Goal: Information Seeking & Learning: Learn about a topic

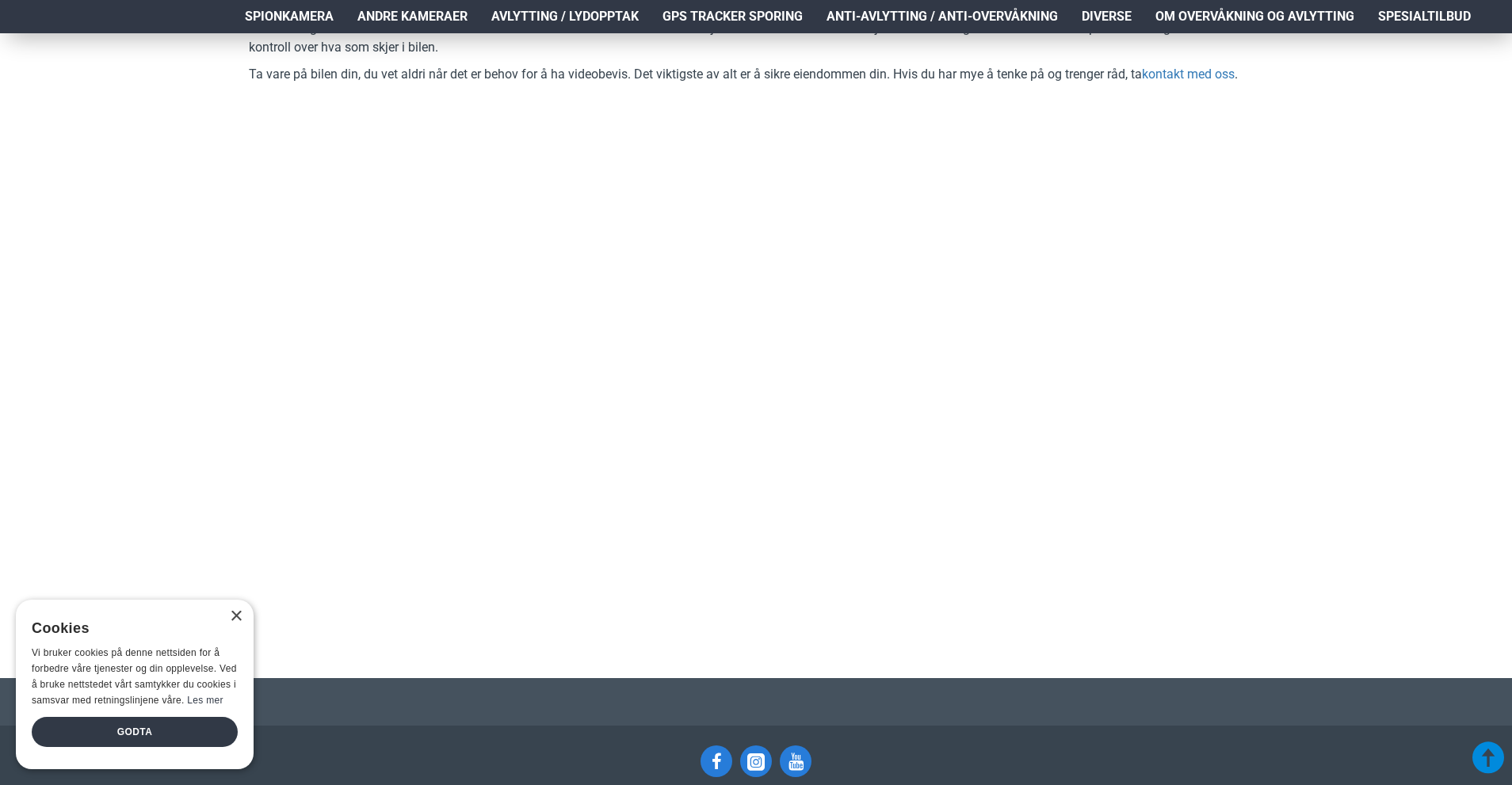
scroll to position [2522, 0]
click at [234, 620] on div "×" at bounding box center [235, 616] width 12 height 12
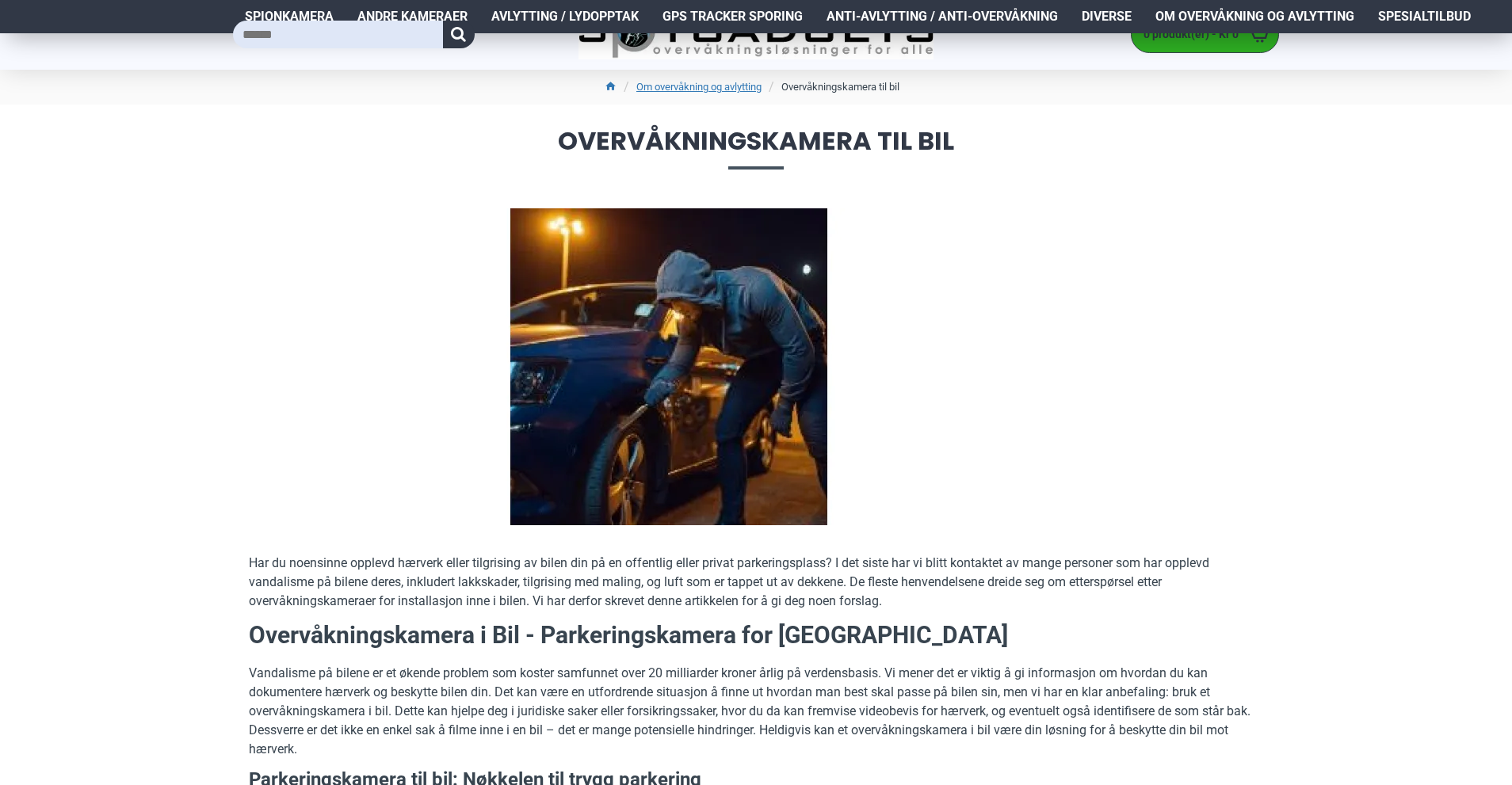
scroll to position [0, 0]
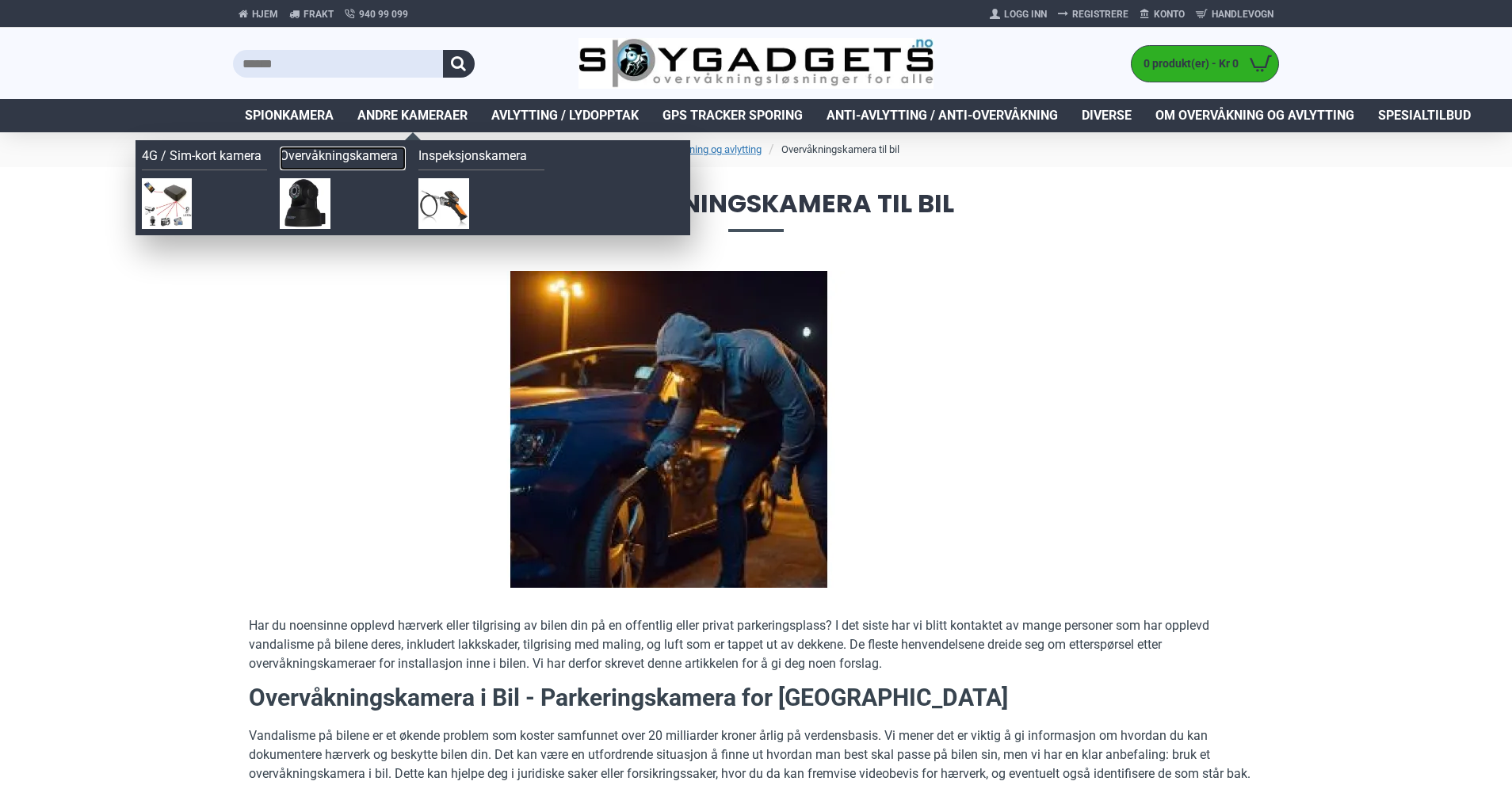
click at [350, 162] on link "Overvåkningskamera" at bounding box center [343, 158] width 126 height 24
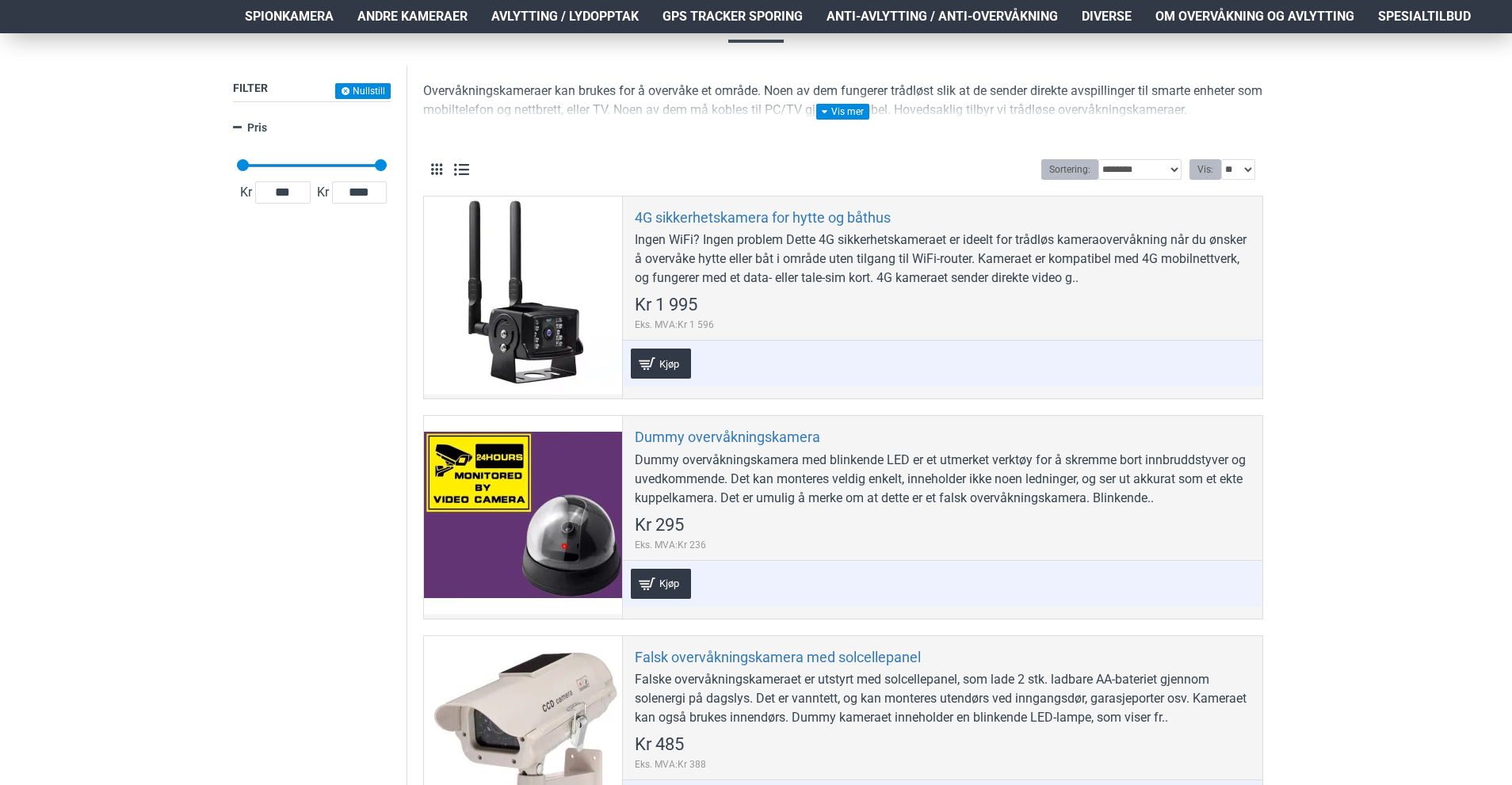
scroll to position [180, 0]
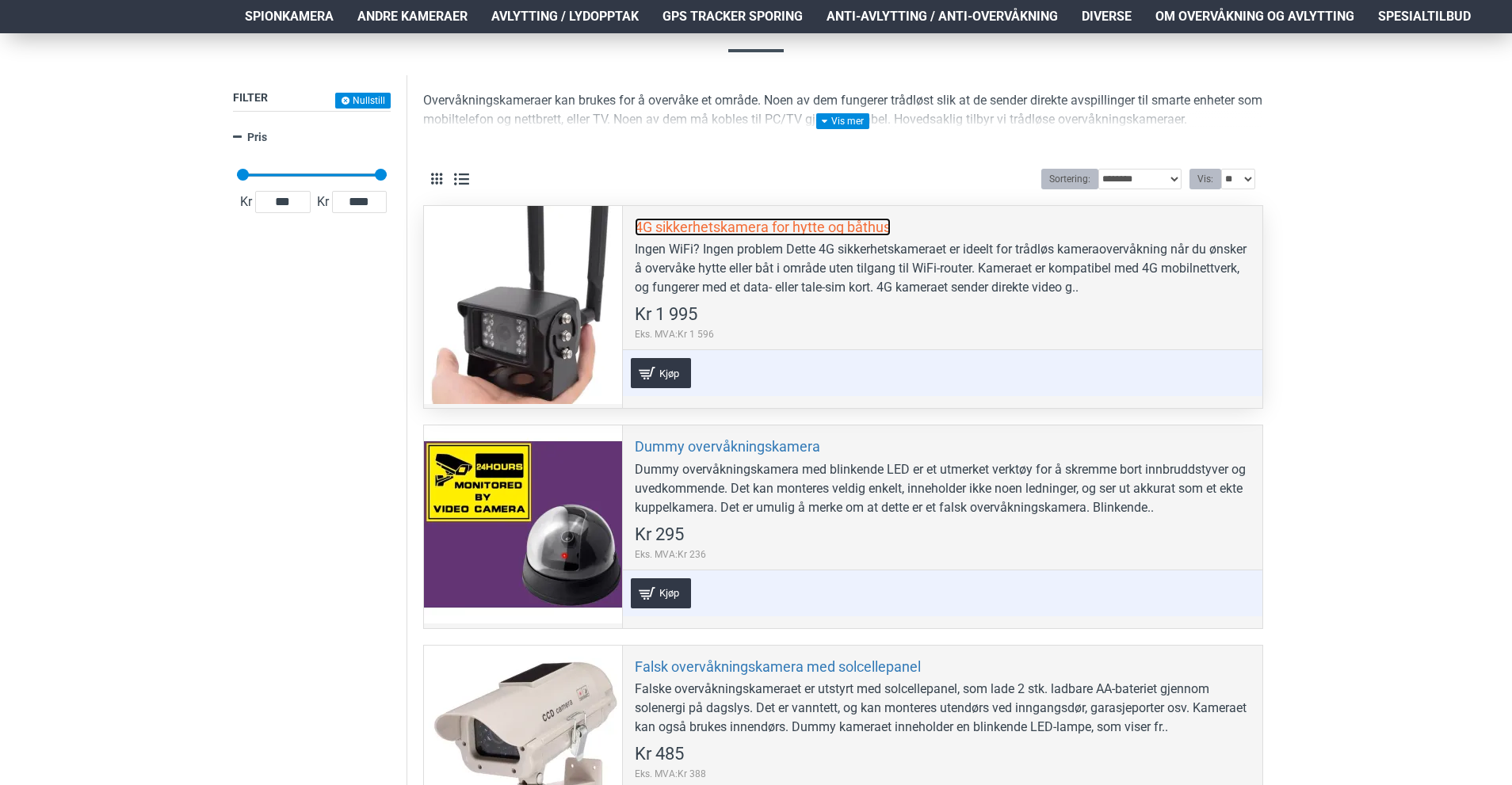
click at [659, 227] on link "4G sikkerhetskamera for hytte og båthus" at bounding box center [762, 226] width 256 height 18
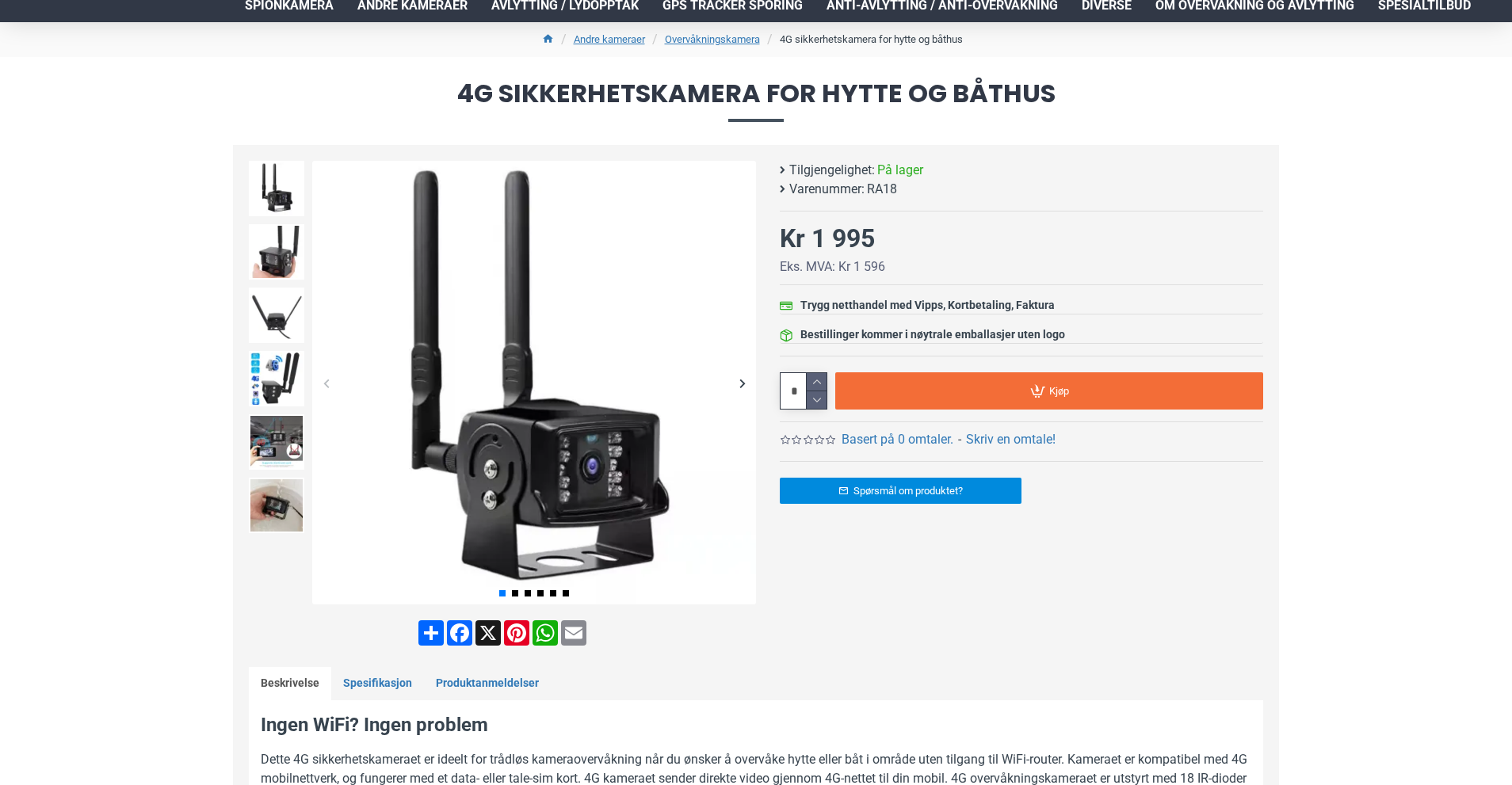
scroll to position [109, 0]
click at [746, 385] on div "Next slide" at bounding box center [742, 383] width 28 height 28
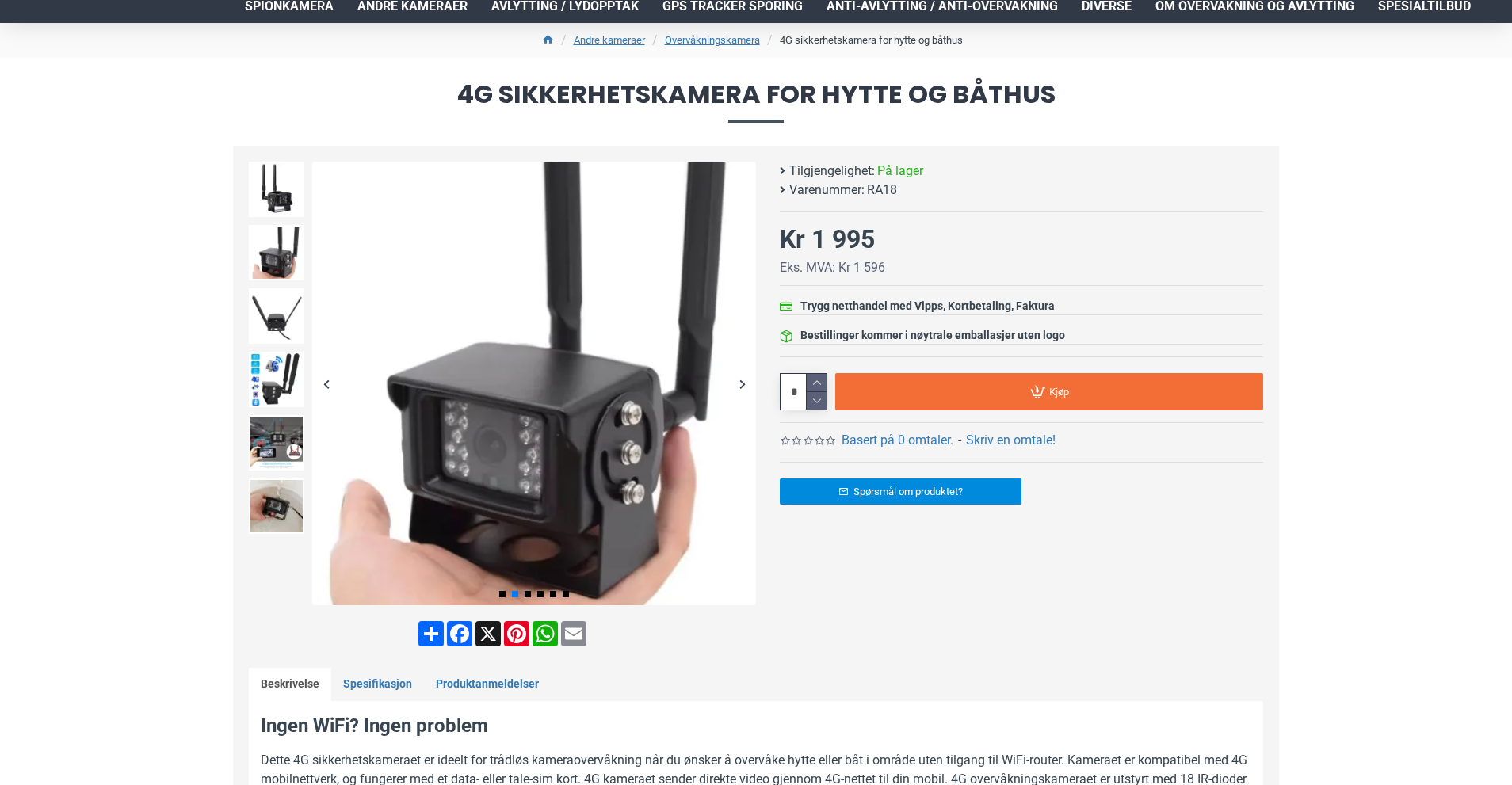
click at [746, 385] on div "Next slide" at bounding box center [742, 383] width 28 height 28
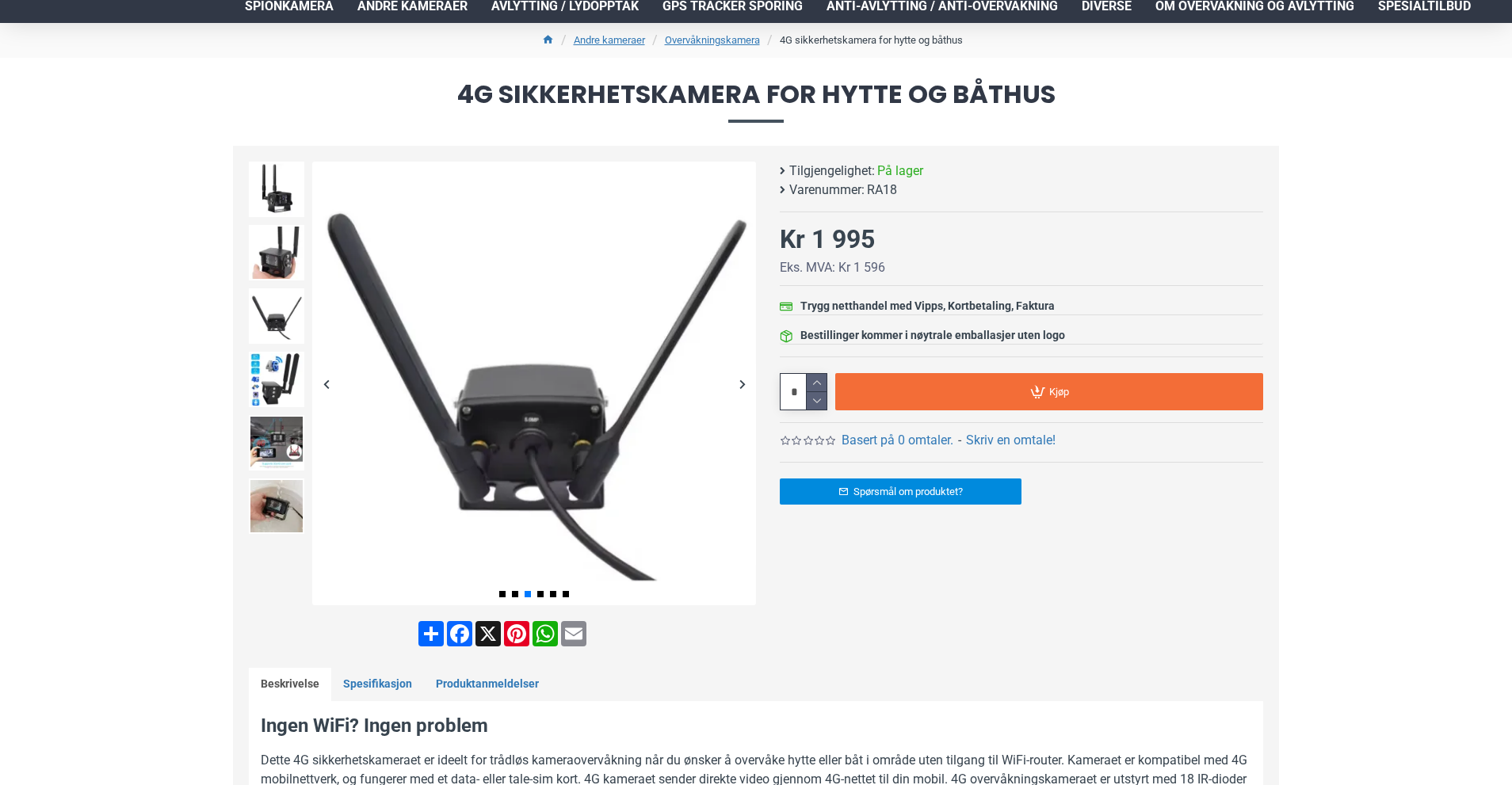
click at [746, 385] on div "Next slide" at bounding box center [742, 383] width 28 height 28
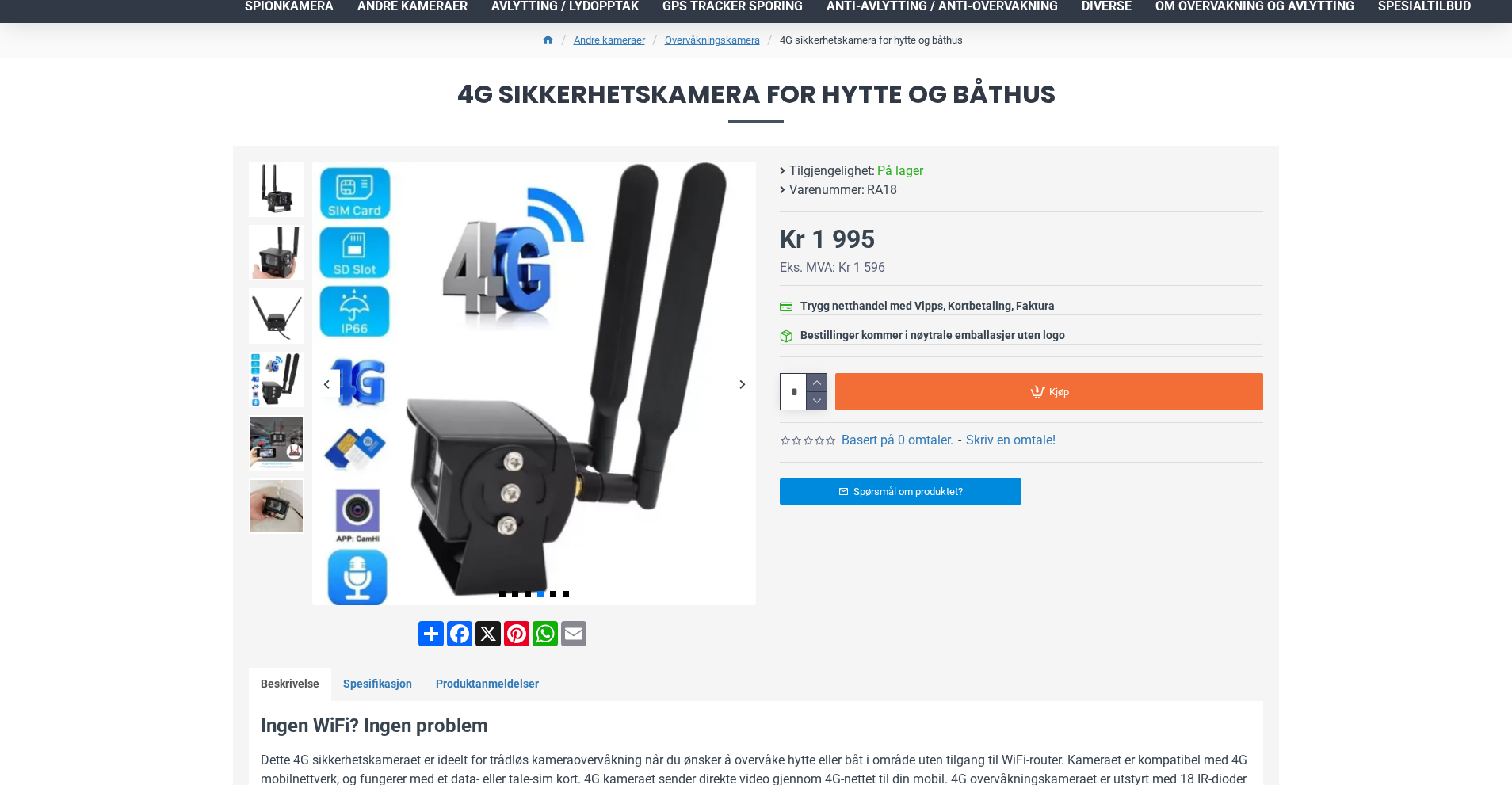
click at [746, 385] on div "Next slide" at bounding box center [742, 383] width 28 height 28
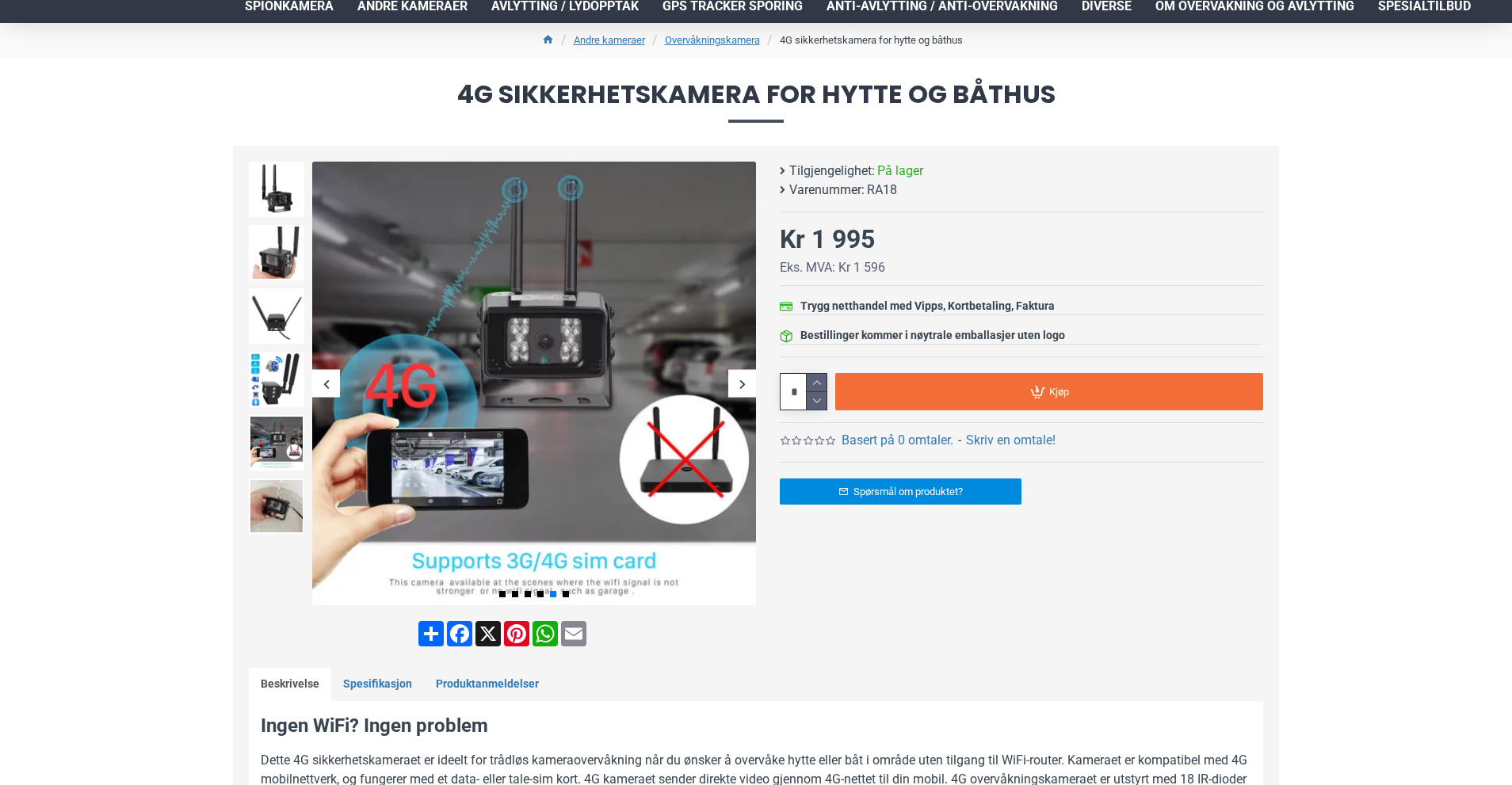
click at [746, 385] on div "Next slide" at bounding box center [742, 383] width 28 height 28
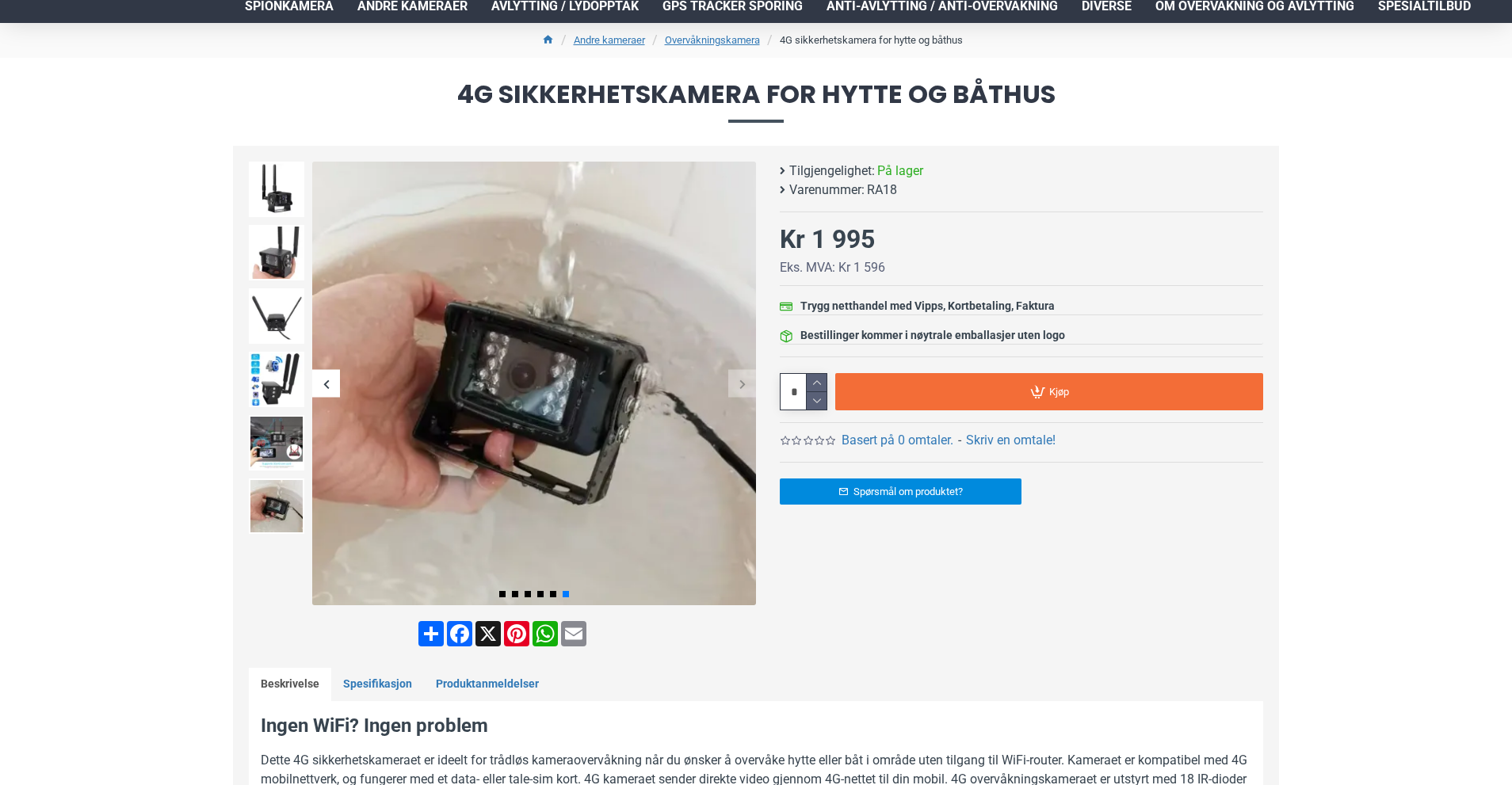
click at [746, 385] on div "Next slide" at bounding box center [742, 383] width 28 height 28
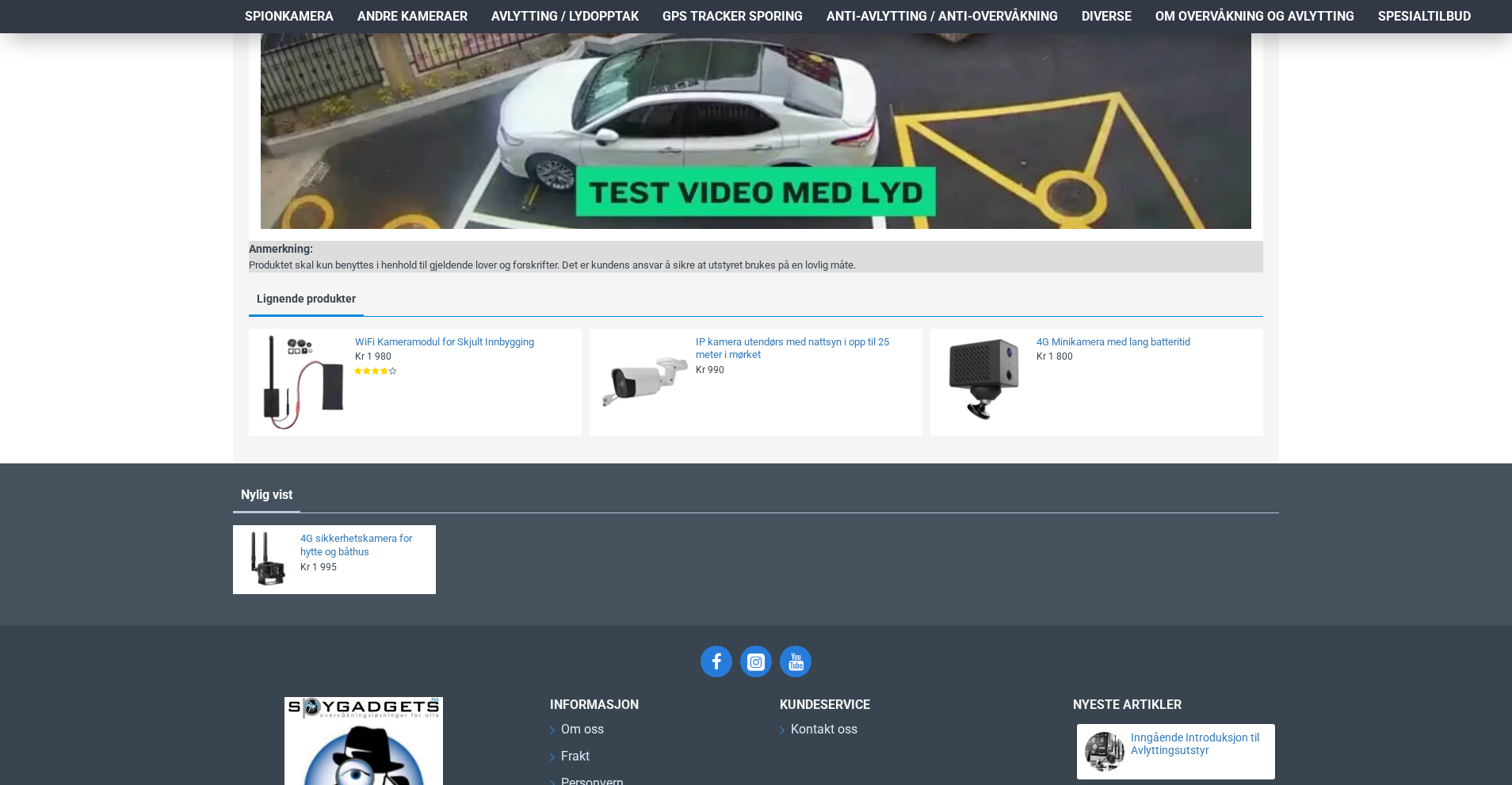
scroll to position [1821, 0]
click at [1105, 339] on link "4G Minikamera med lang batteritid" at bounding box center [1145, 342] width 217 height 14
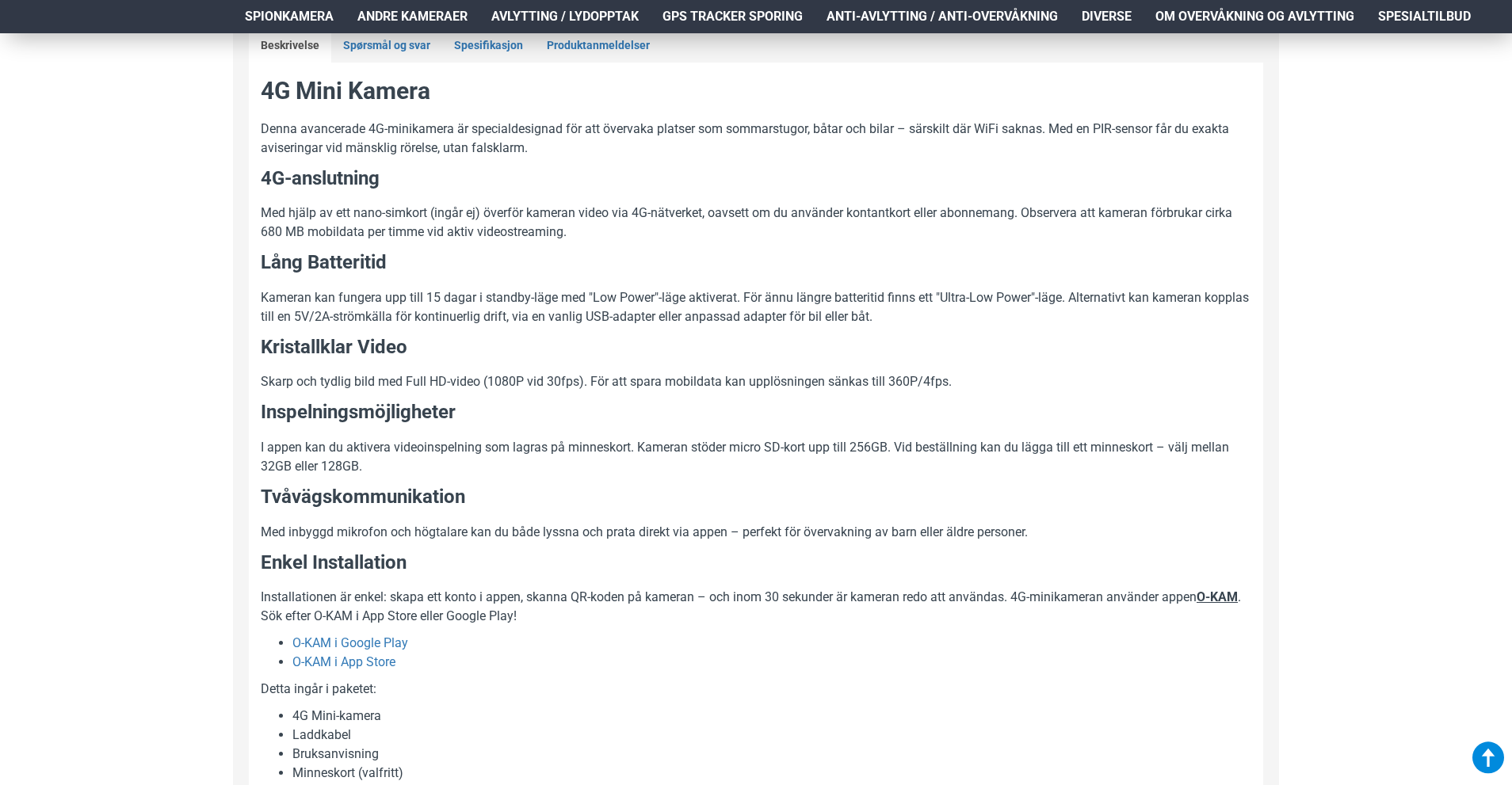
scroll to position [855, 0]
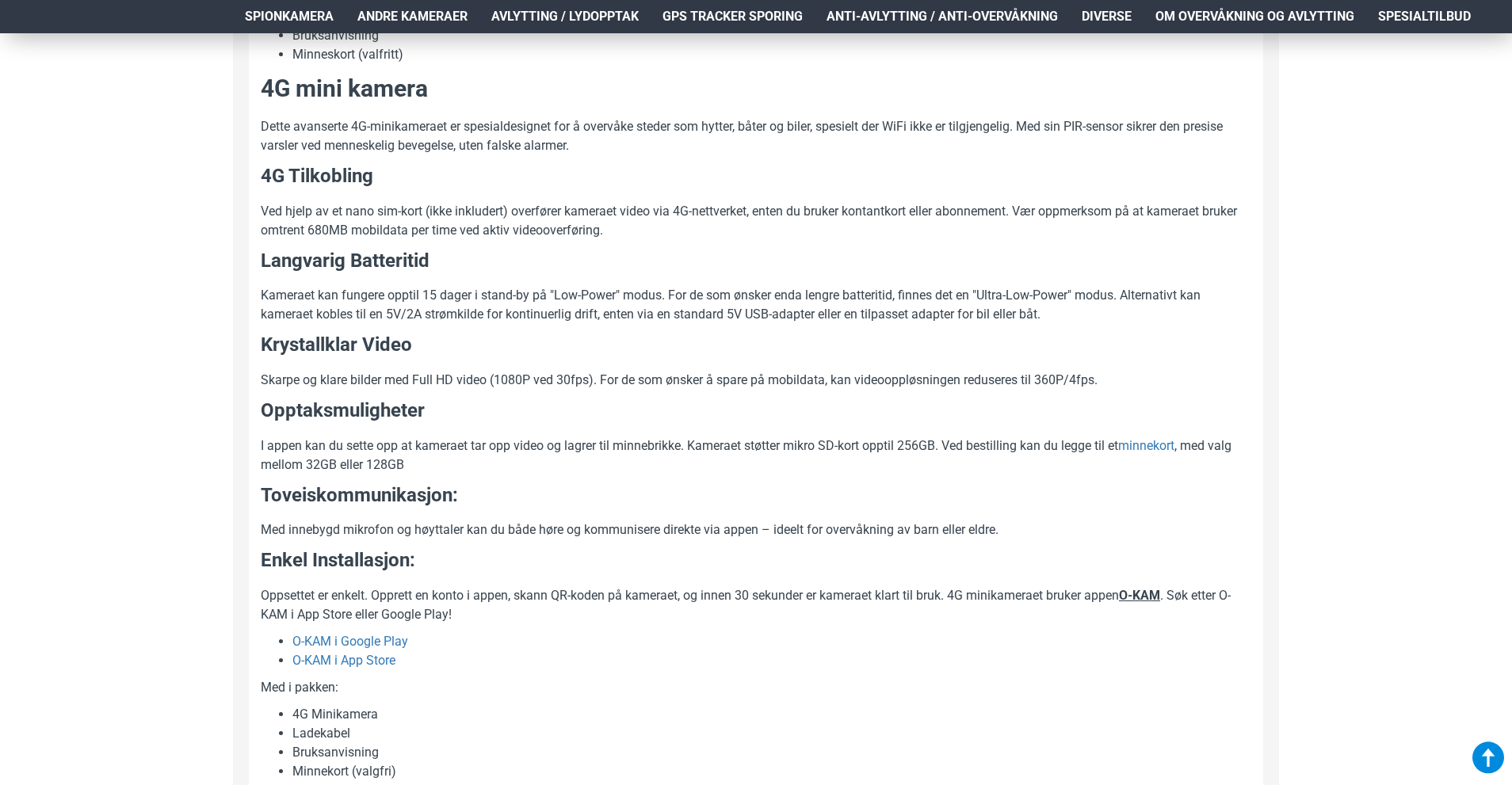
scroll to position [1574, 0]
click at [52, 549] on div "Hjem Frakt 940 99 099 Logg Inn Registrere Konto Handlevogn 0 0 produkt(er) - Kr…" at bounding box center [756, 631] width 1512 height 4342
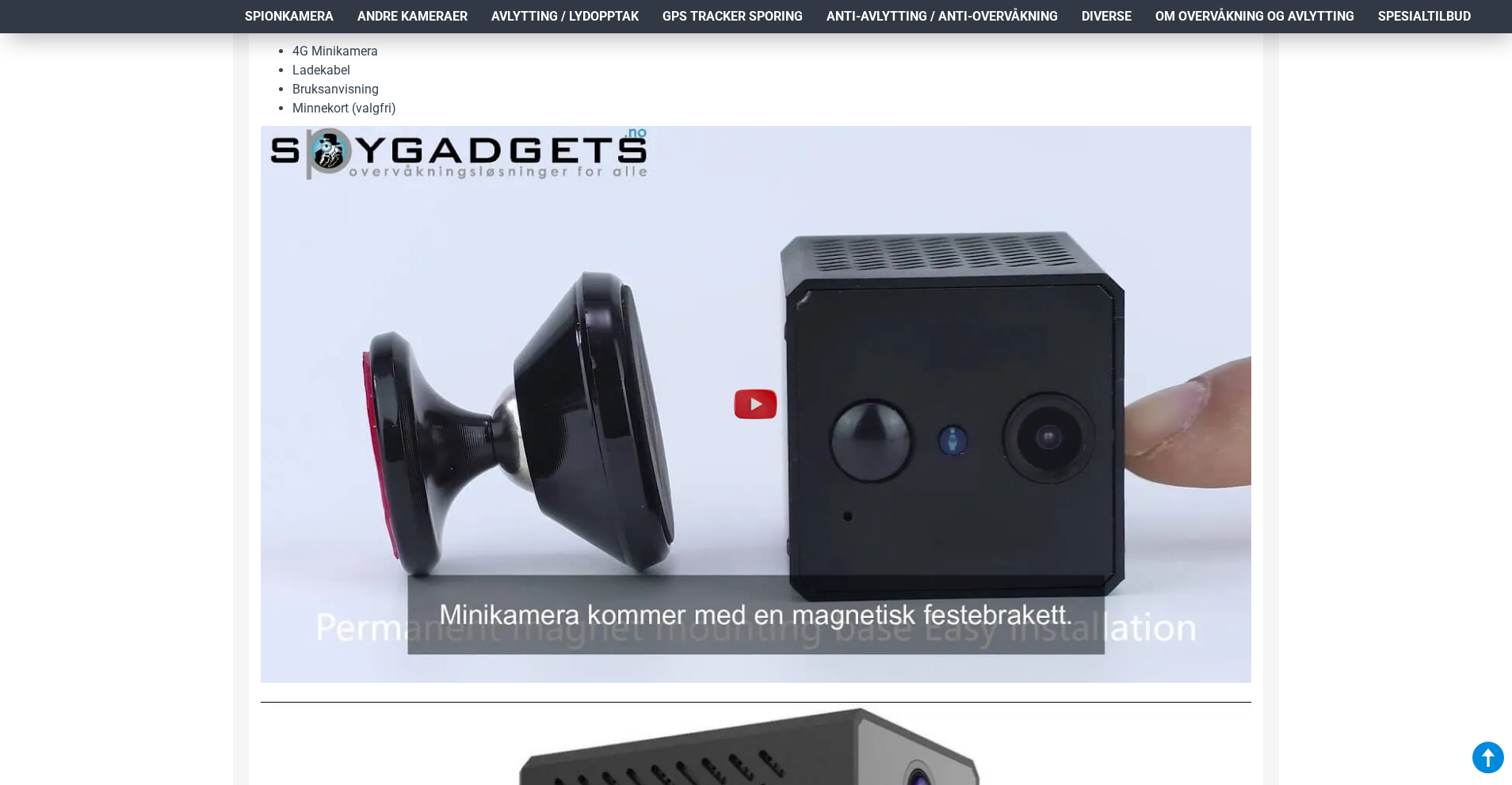
scroll to position [2236, 0]
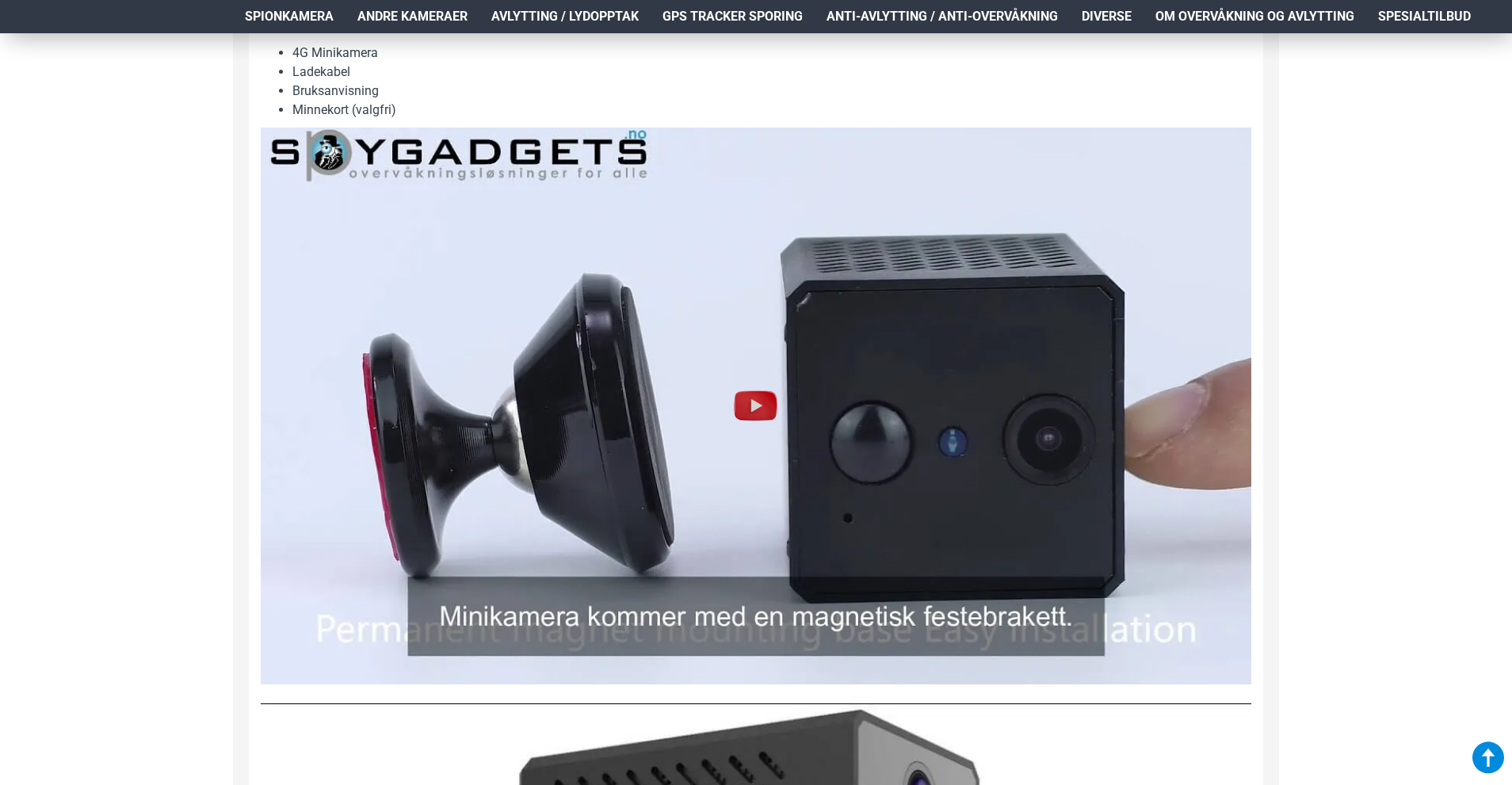
click at [747, 404] on img at bounding box center [756, 405] width 51 height 51
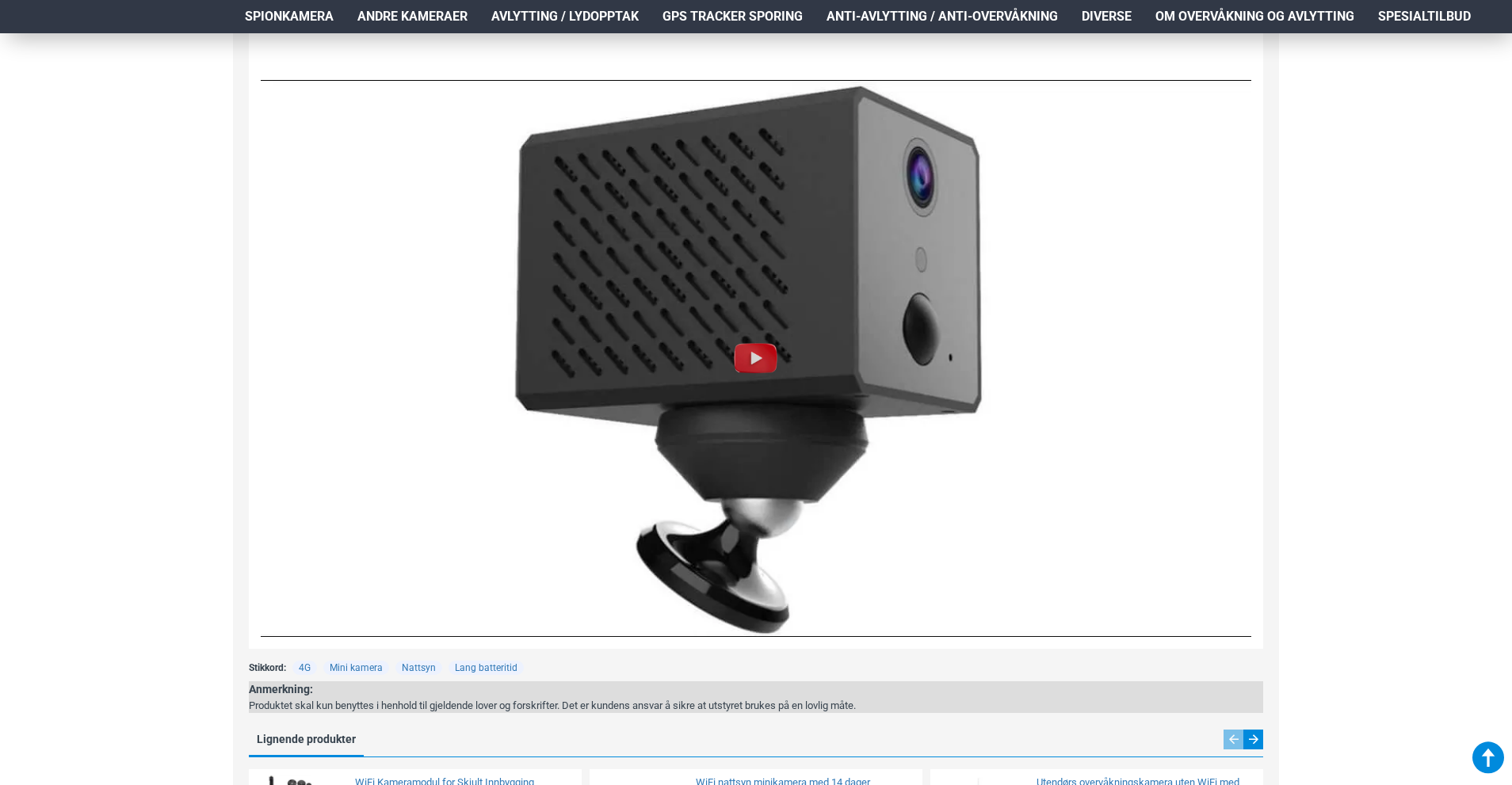
scroll to position [2858, 0]
click at [745, 367] on img at bounding box center [756, 359] width 51 height 51
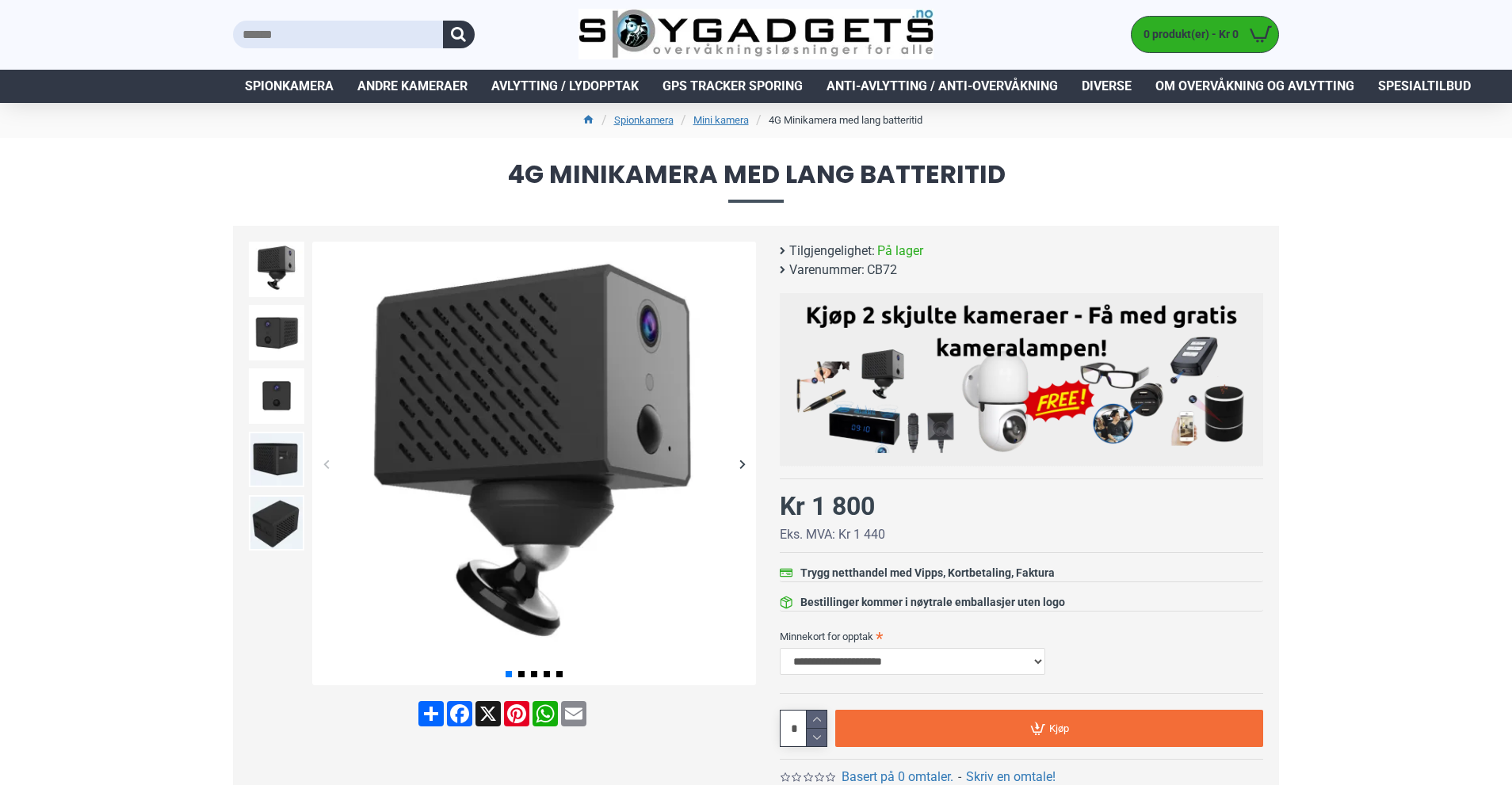
scroll to position [0, 0]
